Goal: Task Accomplishment & Management: Manage account settings

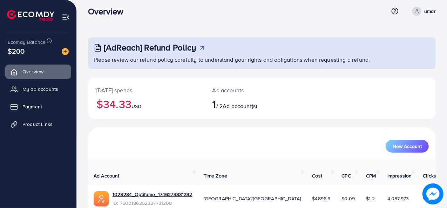
scroll to position [20, 0]
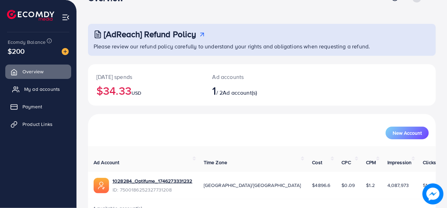
click at [25, 93] on link "My ad accounts" at bounding box center [38, 89] width 66 height 14
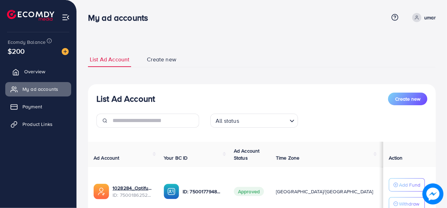
click at [36, 76] on link "Overview" at bounding box center [38, 72] width 66 height 14
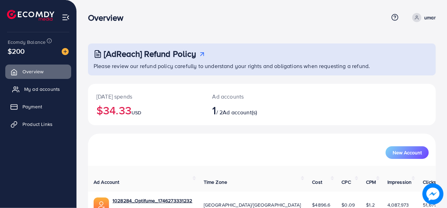
click at [36, 92] on span "My ad accounts" at bounding box center [42, 89] width 36 height 7
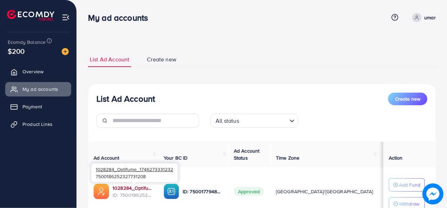
click at [135, 188] on link "1028284_Optifume_1746273331232" at bounding box center [133, 188] width 40 height 7
